Goal: Information Seeking & Learning: Learn about a topic

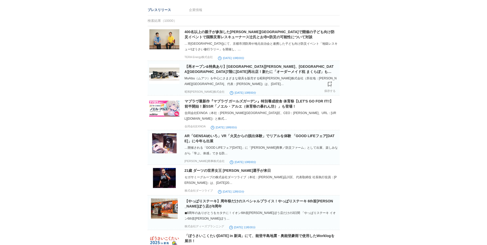
scroll to position [26, 0]
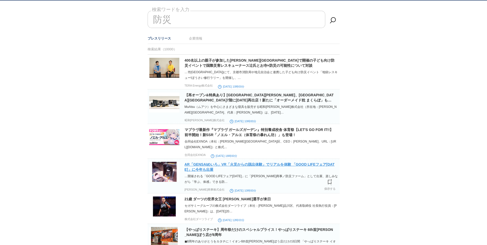
click at [246, 162] on link "AR「GENSAIめいろ」VR「火災からの脱出体験」でリアルを体験 「GOOD LIFEフェア[DATE]」に今年も出展" at bounding box center [259, 166] width 150 height 9
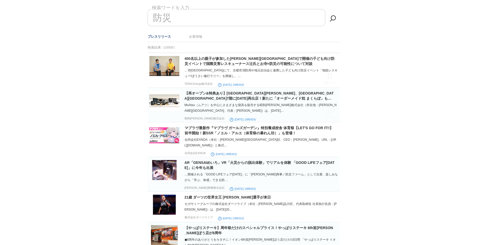
scroll to position [0, 0]
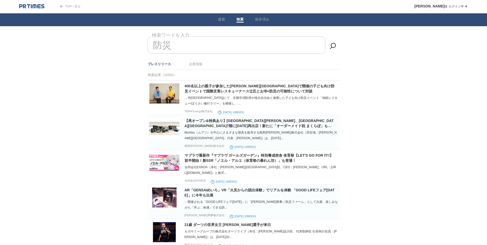
drag, startPoint x: 203, startPoint y: 43, endPoint x: 181, endPoint y: 47, distance: 22.4
click at [177, 48] on input "防災" at bounding box center [237, 44] width 178 height 17
type input "防"
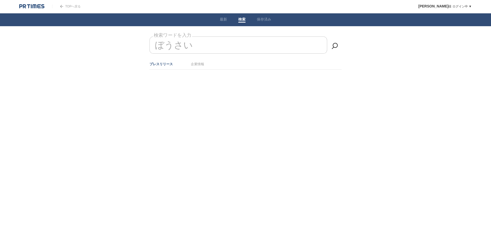
type input "防災"
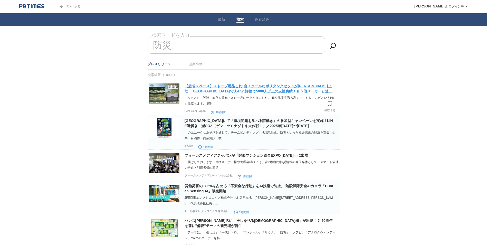
click at [273, 91] on link "【超省スペース】ストーブ用品これ1台！クールなポリタンクセットが[PERSON_NAME]上陸！[GEOGRAPHIC_DATA]で★4.5/5評価で5000…" at bounding box center [258, 91] width 148 height 14
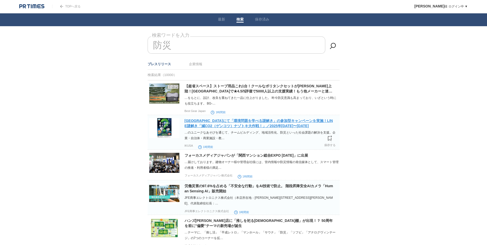
click at [240, 126] on link "[GEOGRAPHIC_DATA]にて「環境問題を学べる謎解き」の参加型キャンペーンを実施！LINE謎解き「減CO2（ゲンコツ）ナゾトキ大作戦！」／2025年…" at bounding box center [258, 123] width 148 height 9
click at [243, 21] on li "検索" at bounding box center [240, 19] width 18 height 13
click at [238, 48] on input "防災" at bounding box center [237, 44] width 178 height 17
click at [272, 122] on link "[GEOGRAPHIC_DATA]にて「環境問題を学べる謎解き」の参加型キャンペーンを実施！LINE謎解き「減CO2（ゲンコツ）ナゾトキ大作戦！」／2025年…" at bounding box center [258, 123] width 148 height 9
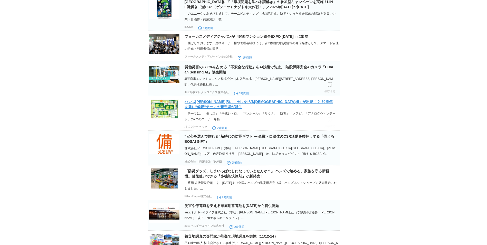
scroll to position [128, 0]
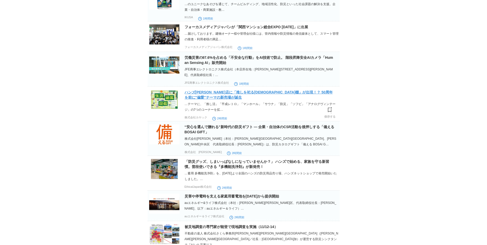
click at [265, 94] on link "ハンズ[PERSON_NAME]店に「推しを祀る[DEMOGRAPHIC_DATA]棚」が出現！？ 50周年を前に"偏愛"テーマの新売場が誕生" at bounding box center [258, 94] width 148 height 9
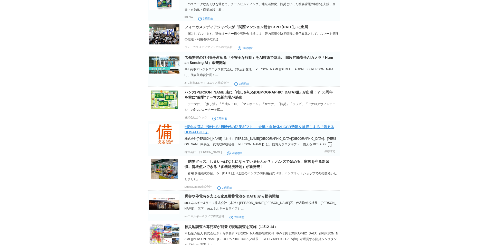
click at [276, 127] on link "“安心を選んで贈れる”新時代の防災ギフト ― 企業・自治体のCSR活動を後押しする「備える BOSAI GIFT」" at bounding box center [259, 129] width 150 height 9
